Goal: Task Accomplishment & Management: Use online tool/utility

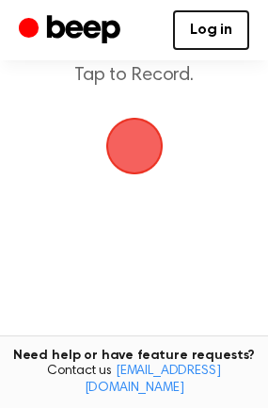
scroll to position [271, 0]
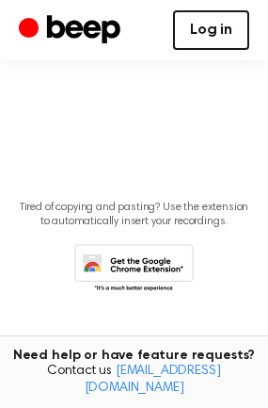
click at [227, 35] on link "Log in" at bounding box center [211, 30] width 76 height 40
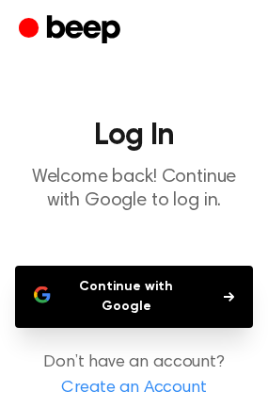
click at [217, 308] on button "Continue with Google" at bounding box center [134, 297] width 238 height 62
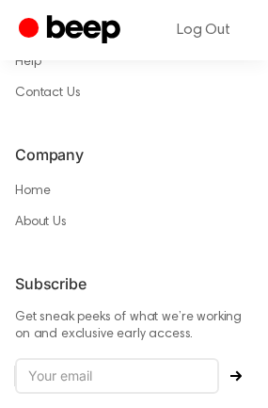
scroll to position [1721, 0]
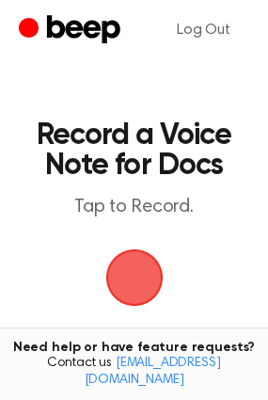
click at [137, 264] on span "button" at bounding box center [133, 278] width 57 height 57
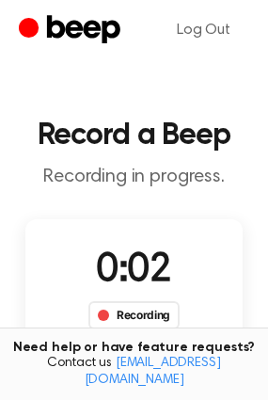
click at [137, 320] on div "Recording" at bounding box center [134, 315] width 91 height 28
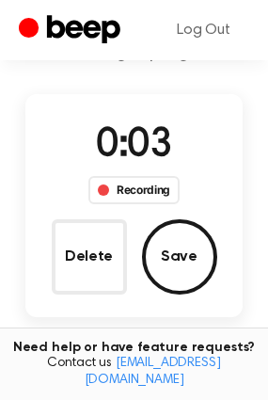
scroll to position [153, 0]
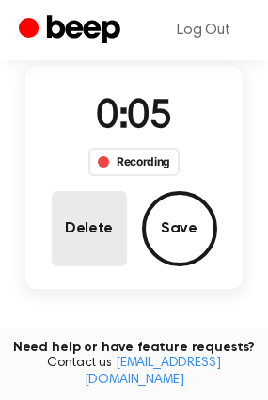
click at [100, 232] on button "Delete" at bounding box center [89, 228] width 75 height 75
